Goal: Transaction & Acquisition: Purchase product/service

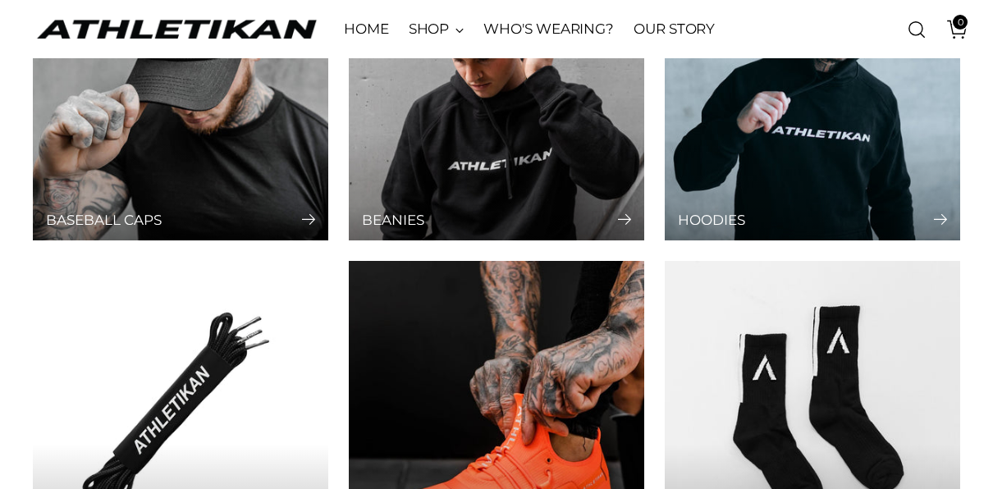
scroll to position [219, 0]
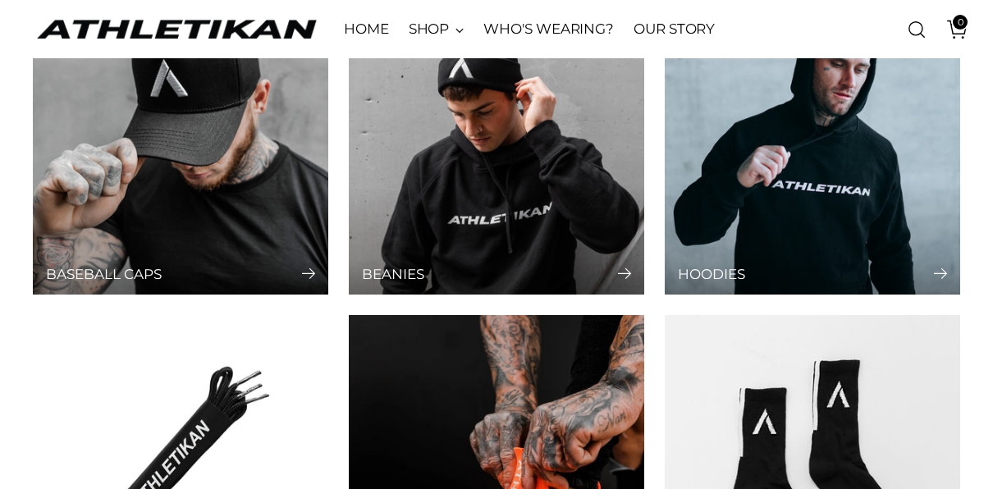
click at [203, 231] on div "Baseball Caps" at bounding box center [180, 238] width 295 height 112
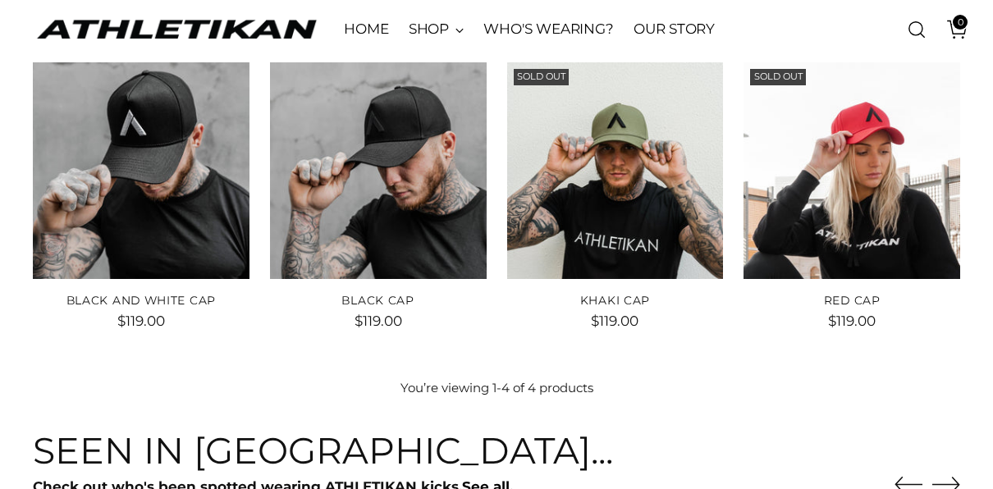
scroll to position [194, 0]
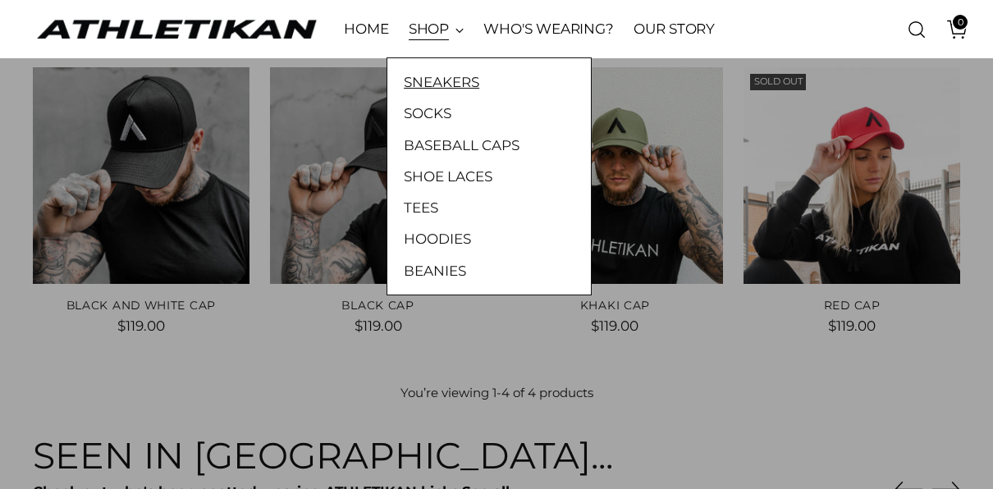
click at [462, 78] on link "SNEAKERS" at bounding box center [489, 81] width 171 height 21
